Goal: Ask a question

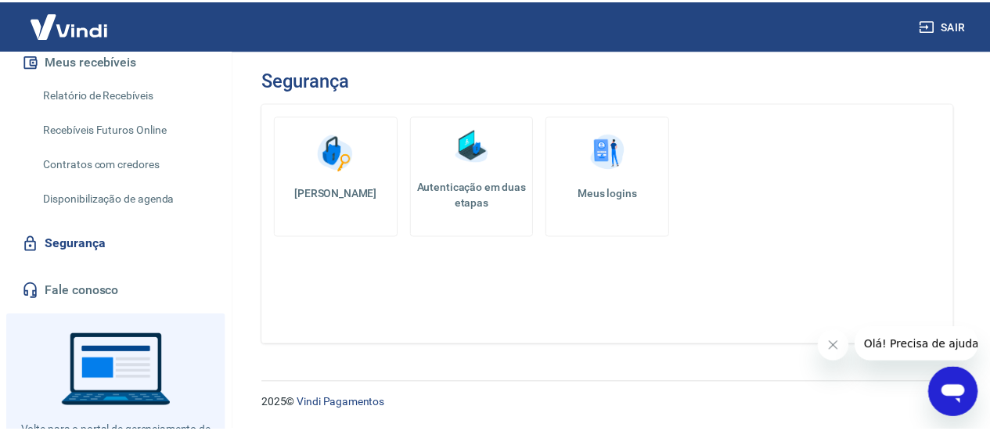
scroll to position [379, 0]
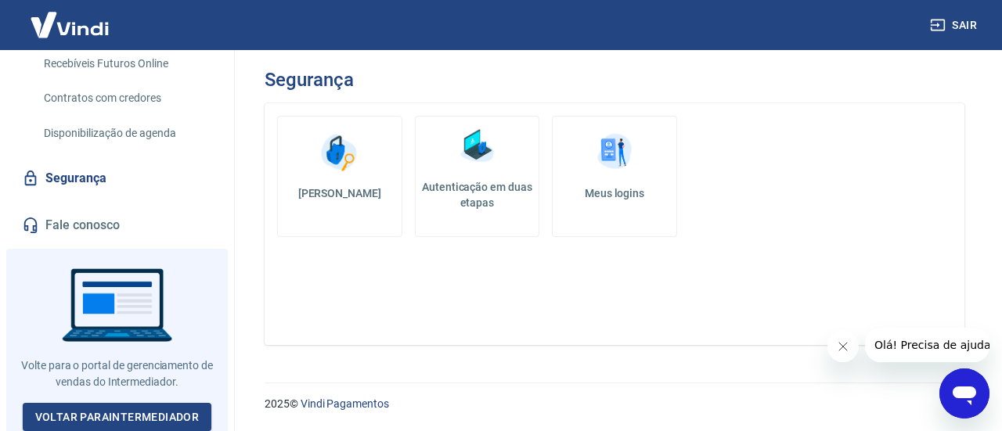
click at [87, 218] on link "Fale conosco" at bounding box center [117, 225] width 196 height 34
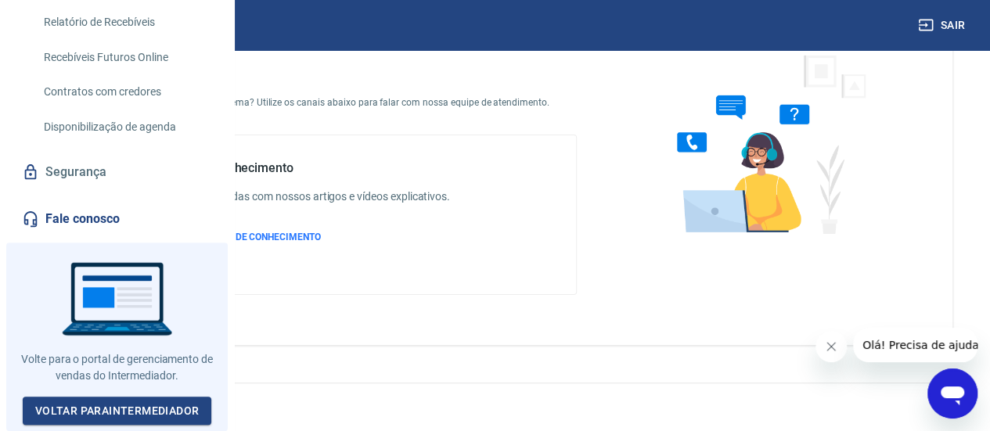
scroll to position [97, 0]
click at [944, 394] on icon "Abrir janela de mensagens" at bounding box center [952, 396] width 23 height 19
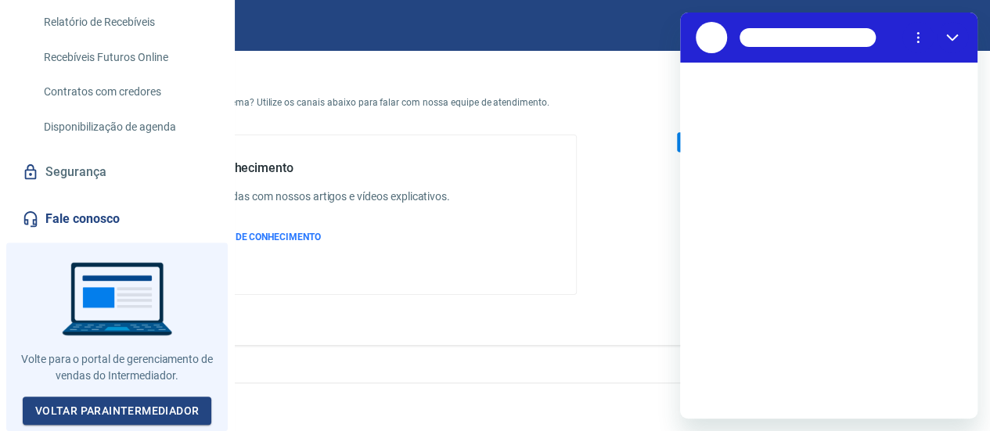
scroll to position [0, 0]
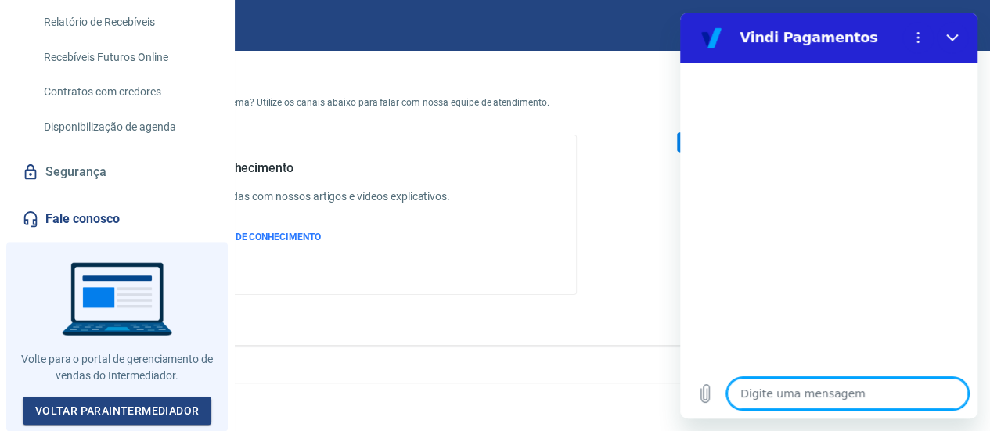
click at [845, 397] on textarea at bounding box center [847, 393] width 241 height 31
type textarea "x"
paste textarea "Recebemos um pedido no e-commerce que foi liberado automaticamente em 12x sem j…"
type textarea "Recebemos um pedido no e-commerce que foi liberado automaticamente em 12x sem j…"
type textarea "x"
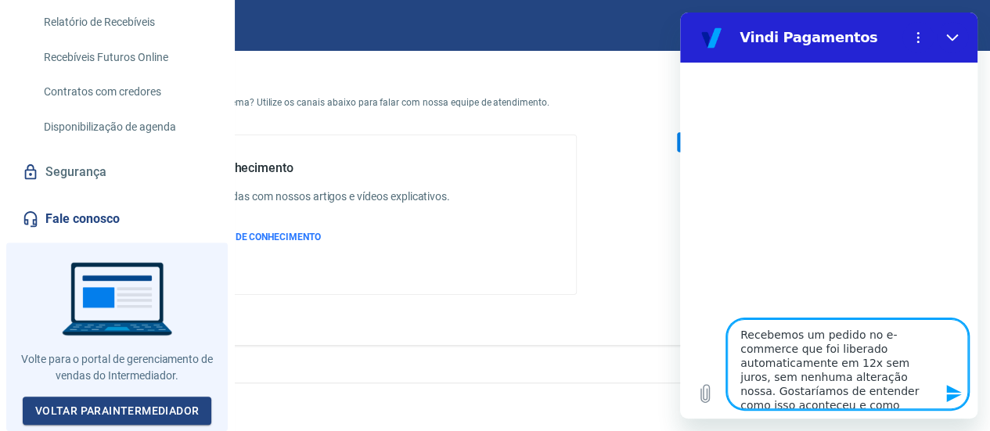
scroll to position [3, 0]
type textarea "Recebemos um pedido no e-commerce que foi liberado automaticamente em 12x sem j…"
type textarea "x"
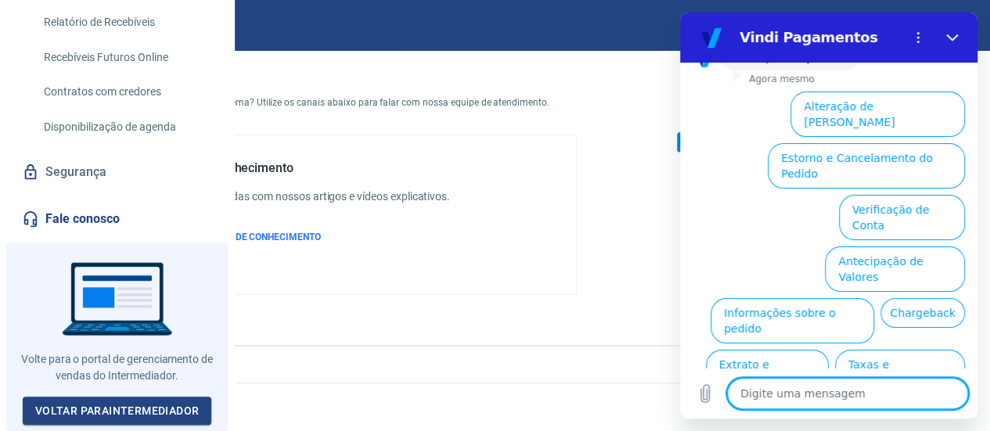
scroll to position [252, 0]
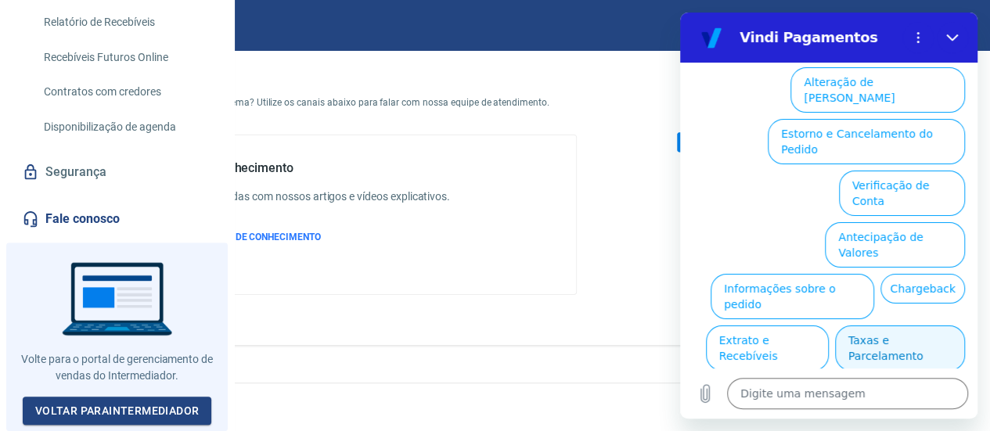
click at [844, 325] on button "Taxas e Parcelamento" at bounding box center [900, 347] width 130 height 45
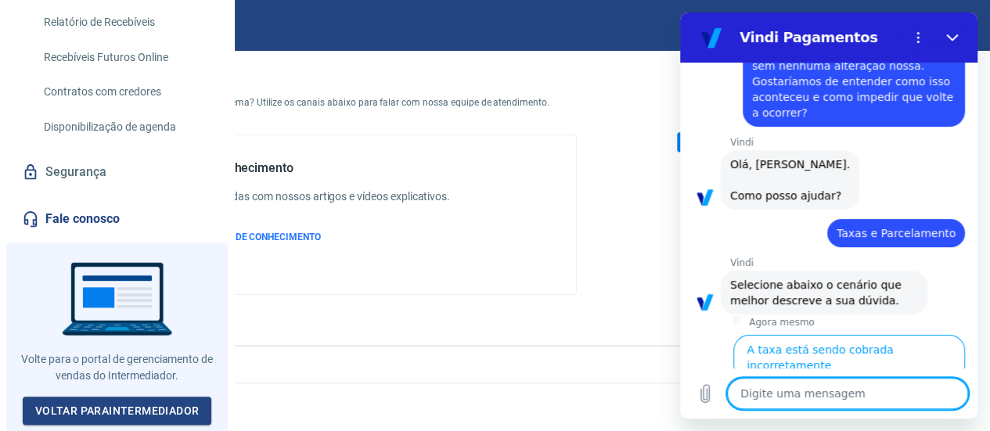
scroll to position [246, 0]
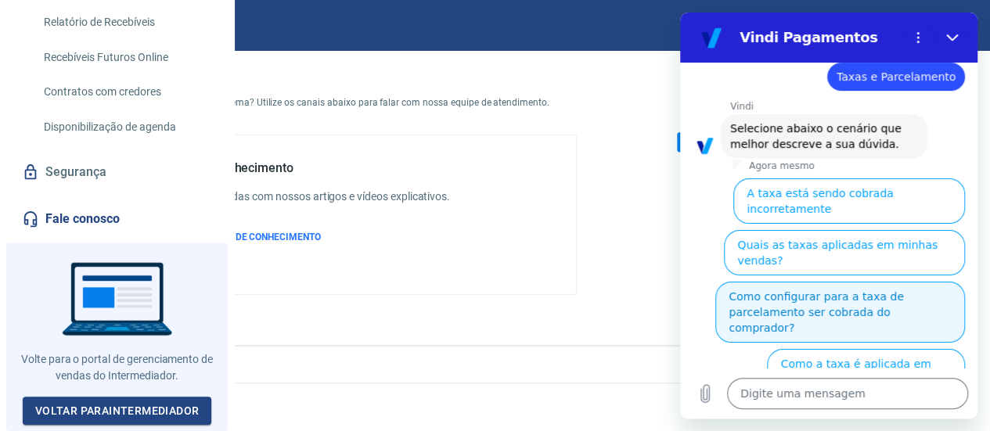
click at [732, 282] on button "Como configurar para a taxa de parcelamento ser cobrada do comprador?" at bounding box center [840, 312] width 250 height 61
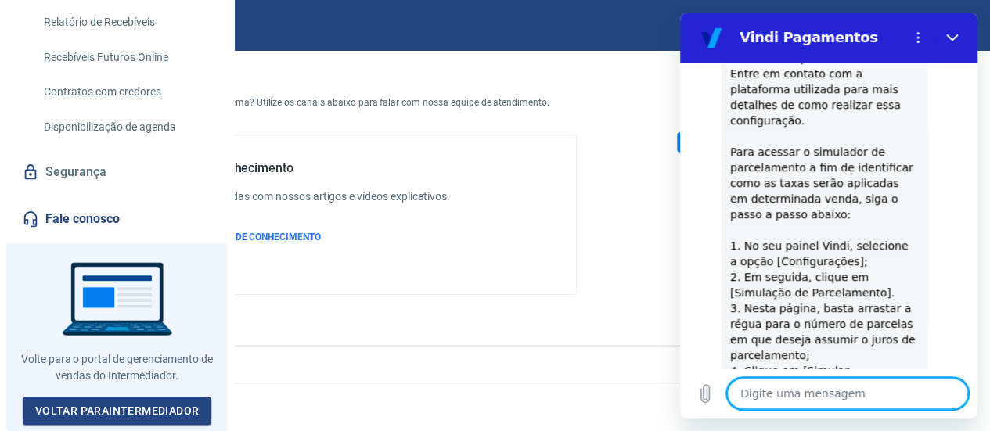
scroll to position [1078, 0]
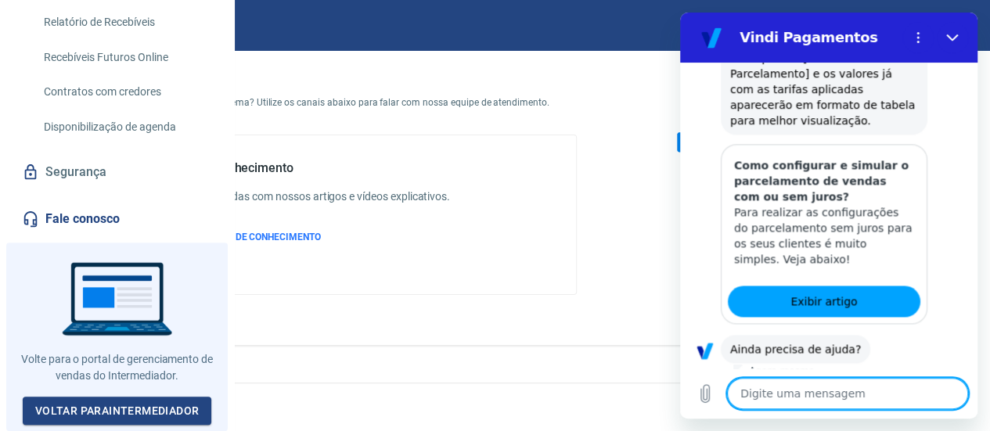
click at [865, 383] on button "Sim" at bounding box center [887, 398] width 45 height 30
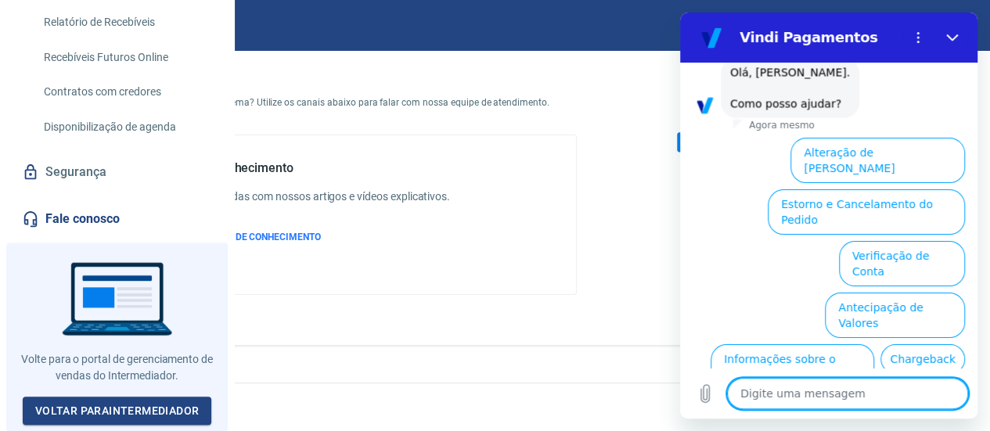
scroll to position [1483, 0]
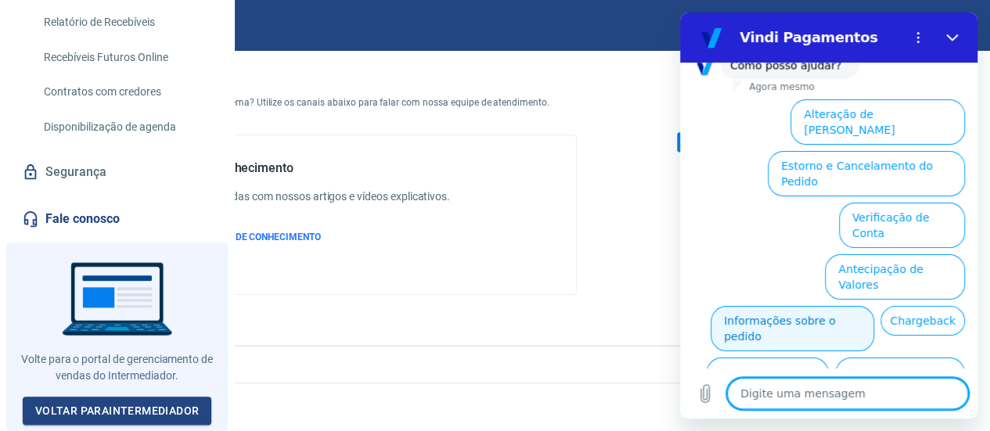
click at [749, 306] on button "Informações sobre o pedido" at bounding box center [792, 328] width 164 height 45
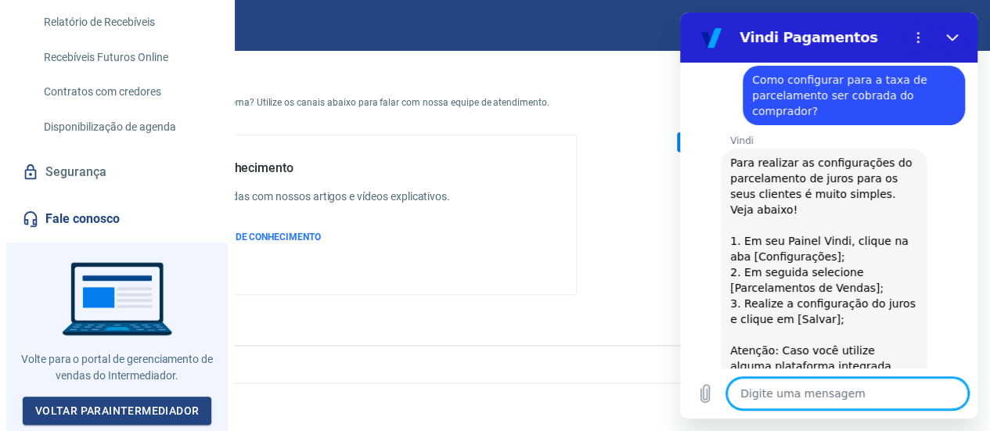
scroll to position [347, 0]
click at [523, 315] on div "Fale conosco Está com alguma dúvida ou problema? Utilize os canais abaixo para …" at bounding box center [332, 179] width 539 height 281
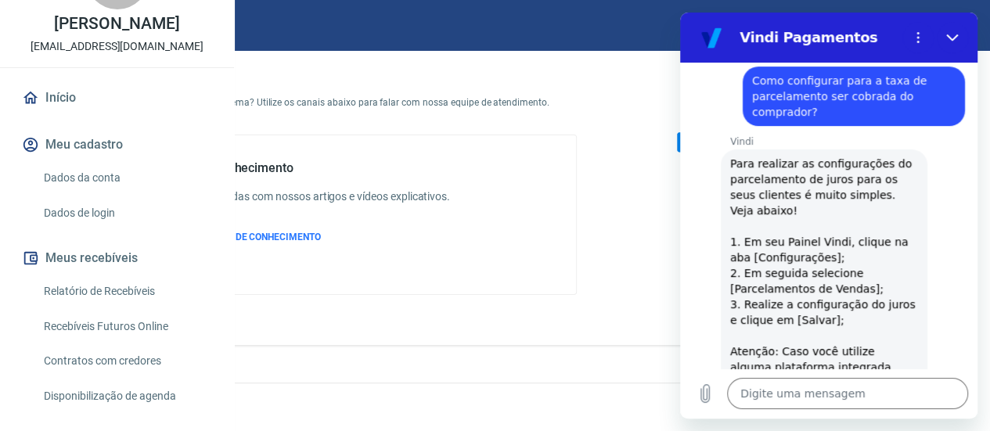
scroll to position [0, 0]
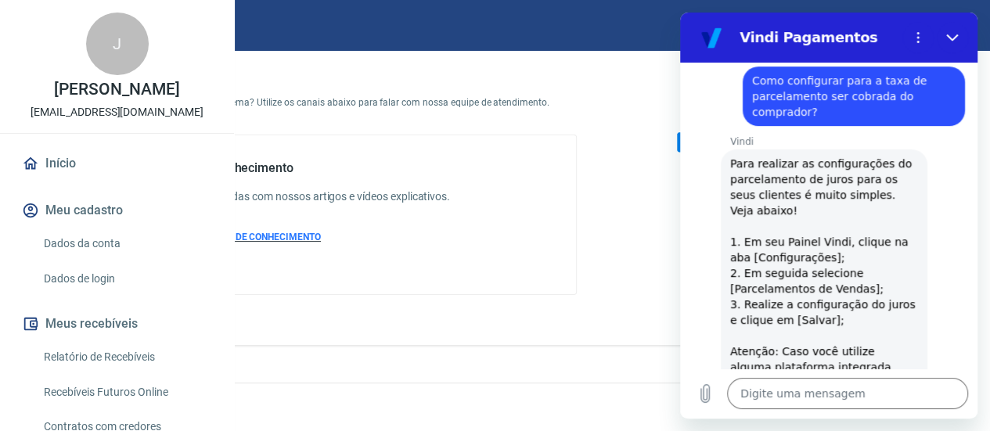
click at [321, 234] on span "ACESSAR BASE DE CONHECIMENTO" at bounding box center [243, 237] width 155 height 11
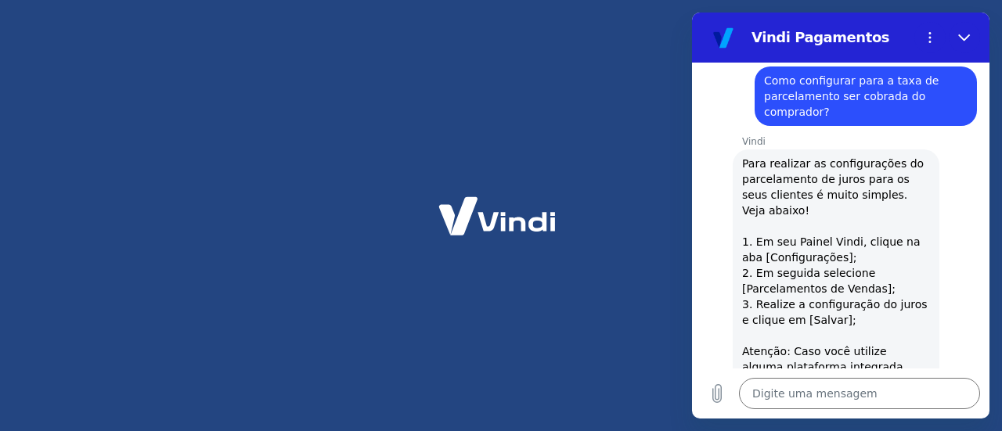
type textarea "x"
